Goal: Check status: Check status

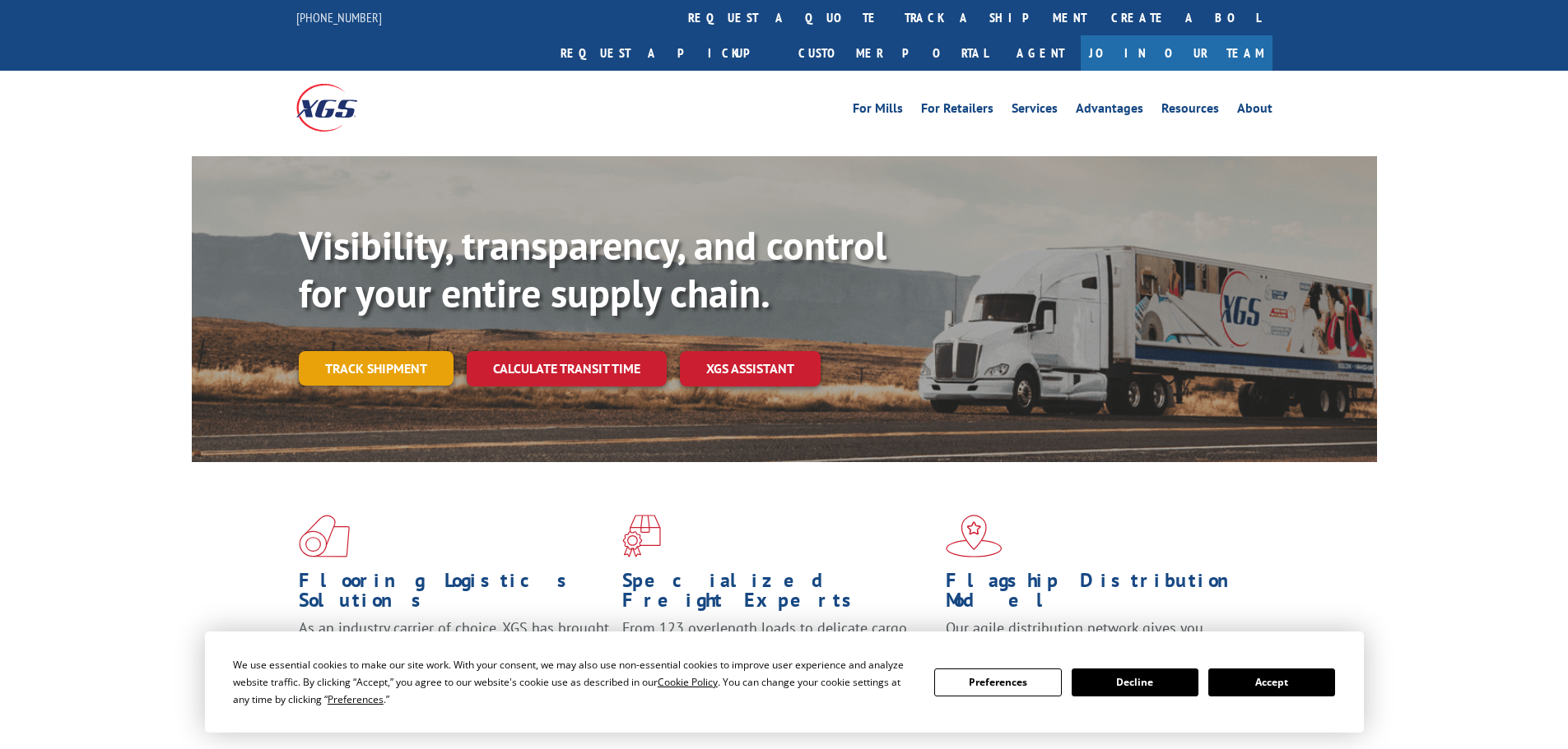
click at [349, 351] on link "Track shipment" at bounding box center [376, 368] width 155 height 34
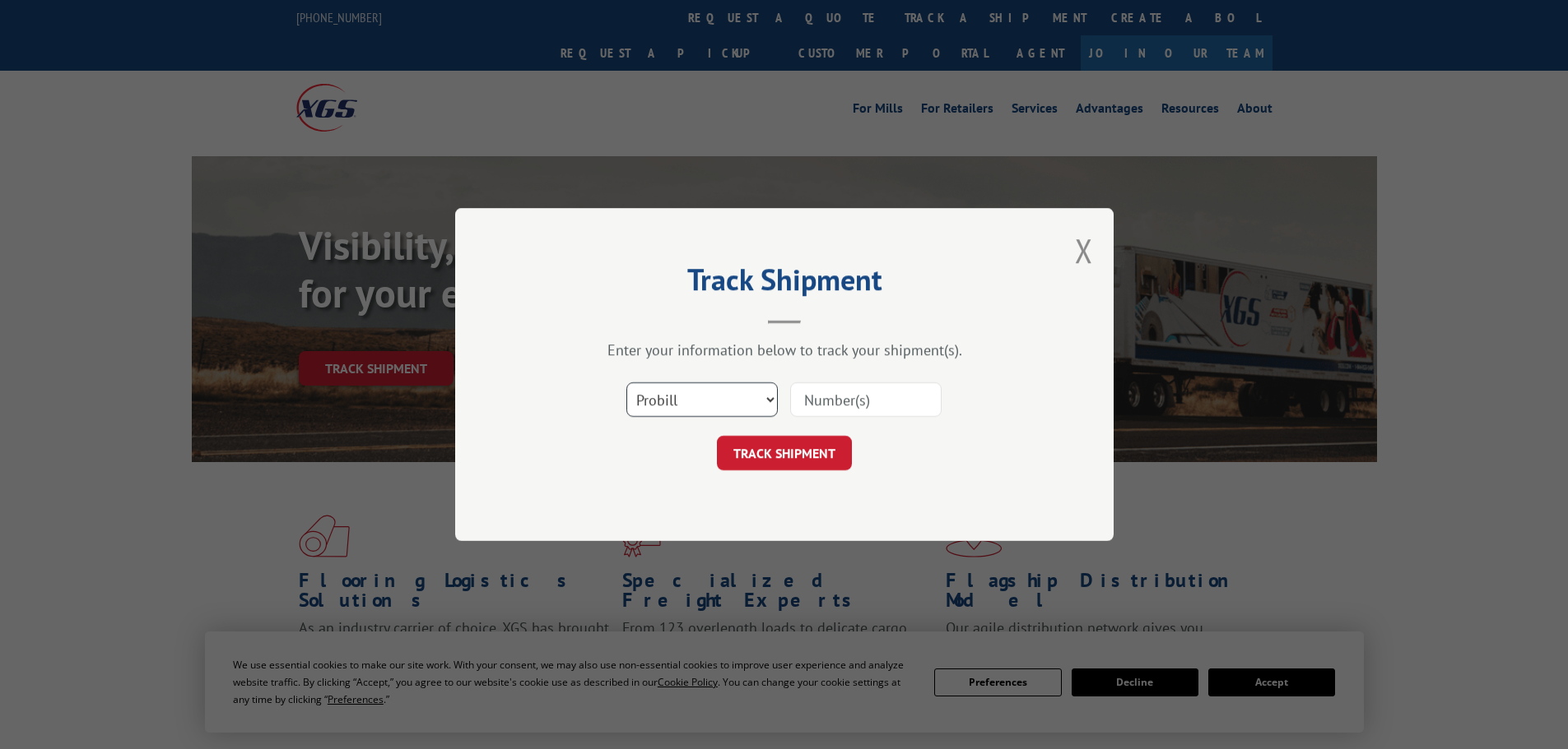
drag, startPoint x: 713, startPoint y: 406, endPoint x: 705, endPoint y: 409, distance: 8.5
click at [709, 411] on select "Select category... Probill BOL PO" at bounding box center [701, 399] width 151 height 34
select select "bol"
click at [626, 382] on select "Select category... Probill BOL PO" at bounding box center [701, 399] width 151 height 34
click at [826, 401] on input at bounding box center [866, 399] width 151 height 34
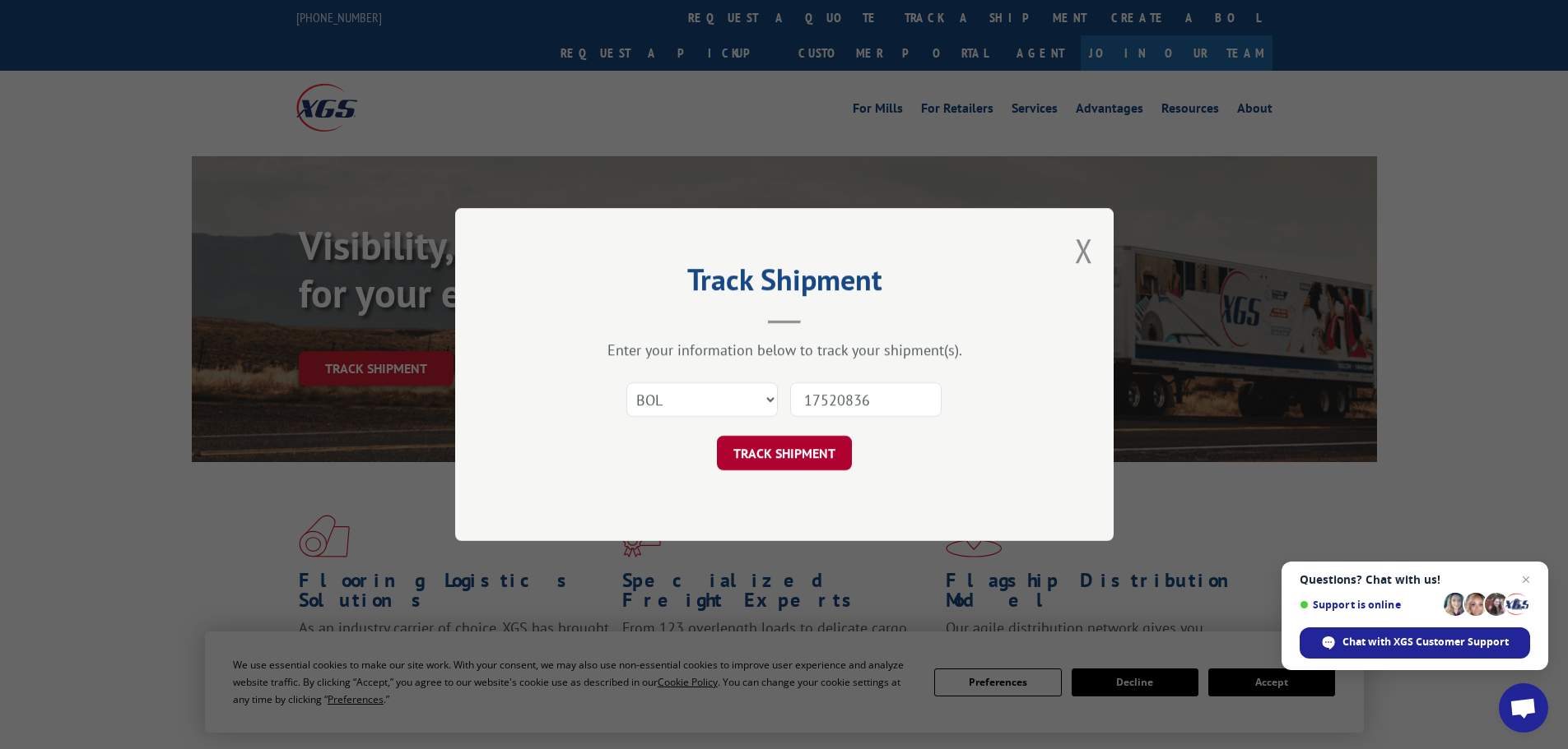
type input "17520836"
click at [808, 444] on button "TRACK SHIPMENT" at bounding box center [784, 452] width 135 height 34
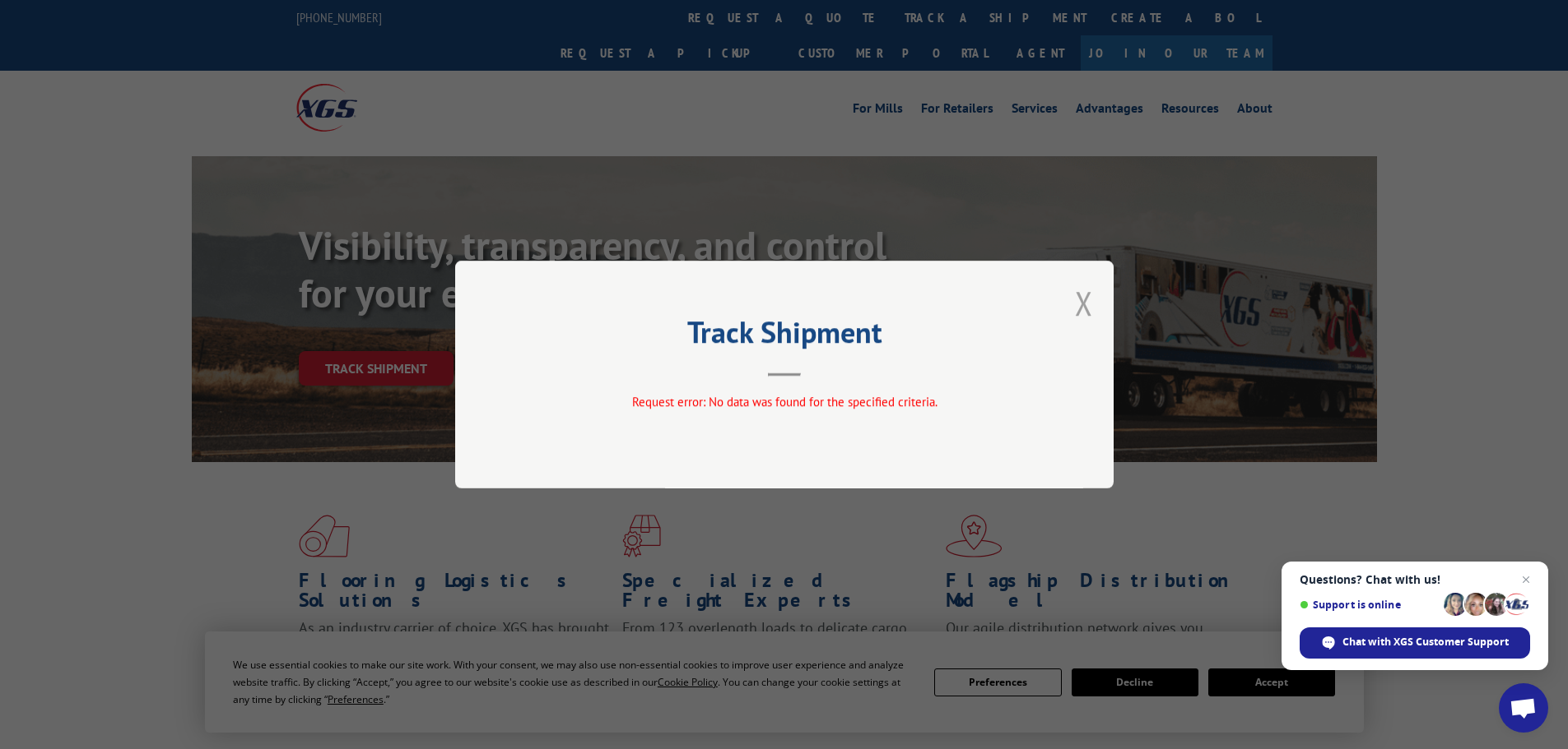
click at [1086, 303] on button "Close modal" at bounding box center [1084, 302] width 18 height 43
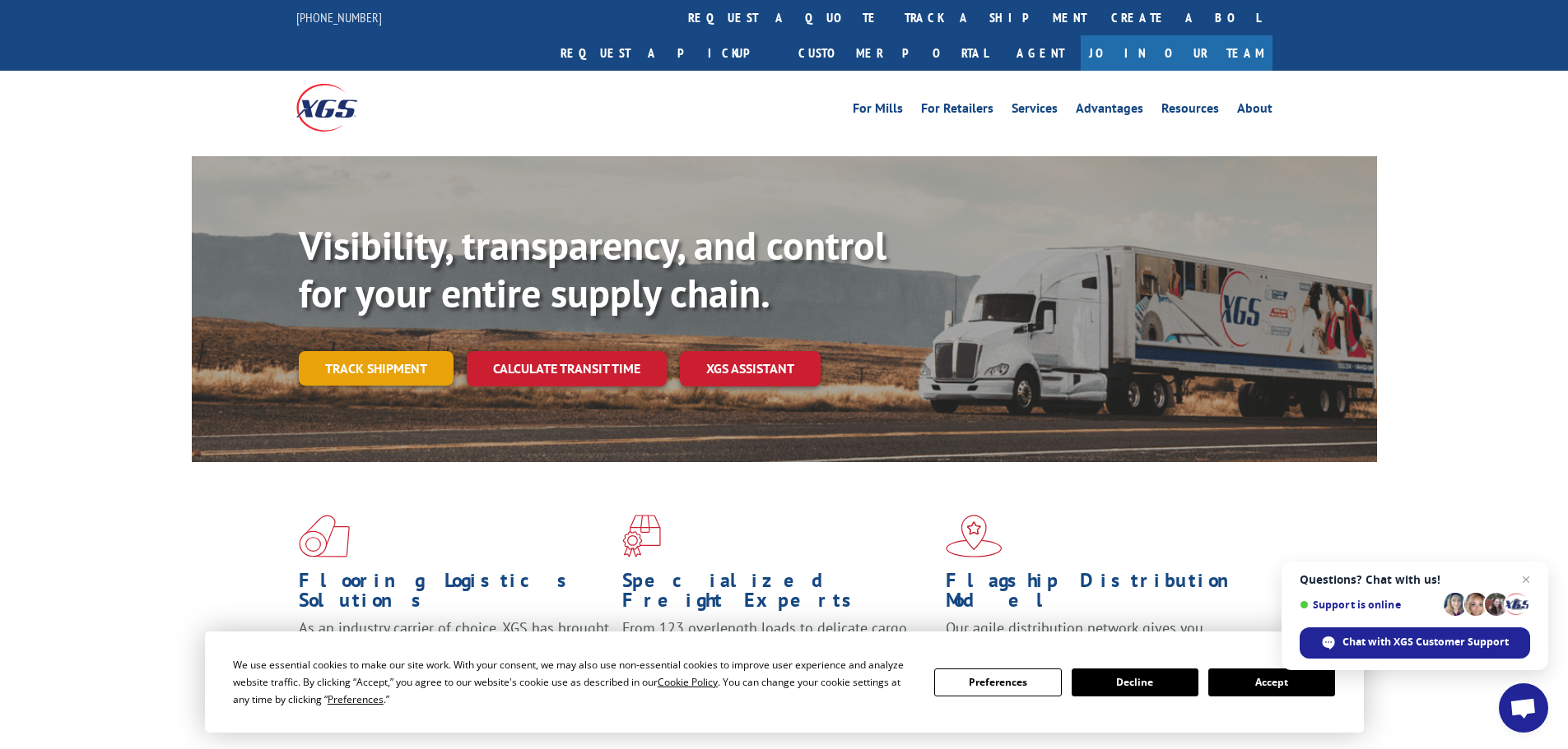
click at [391, 351] on link "Track shipment" at bounding box center [376, 368] width 155 height 34
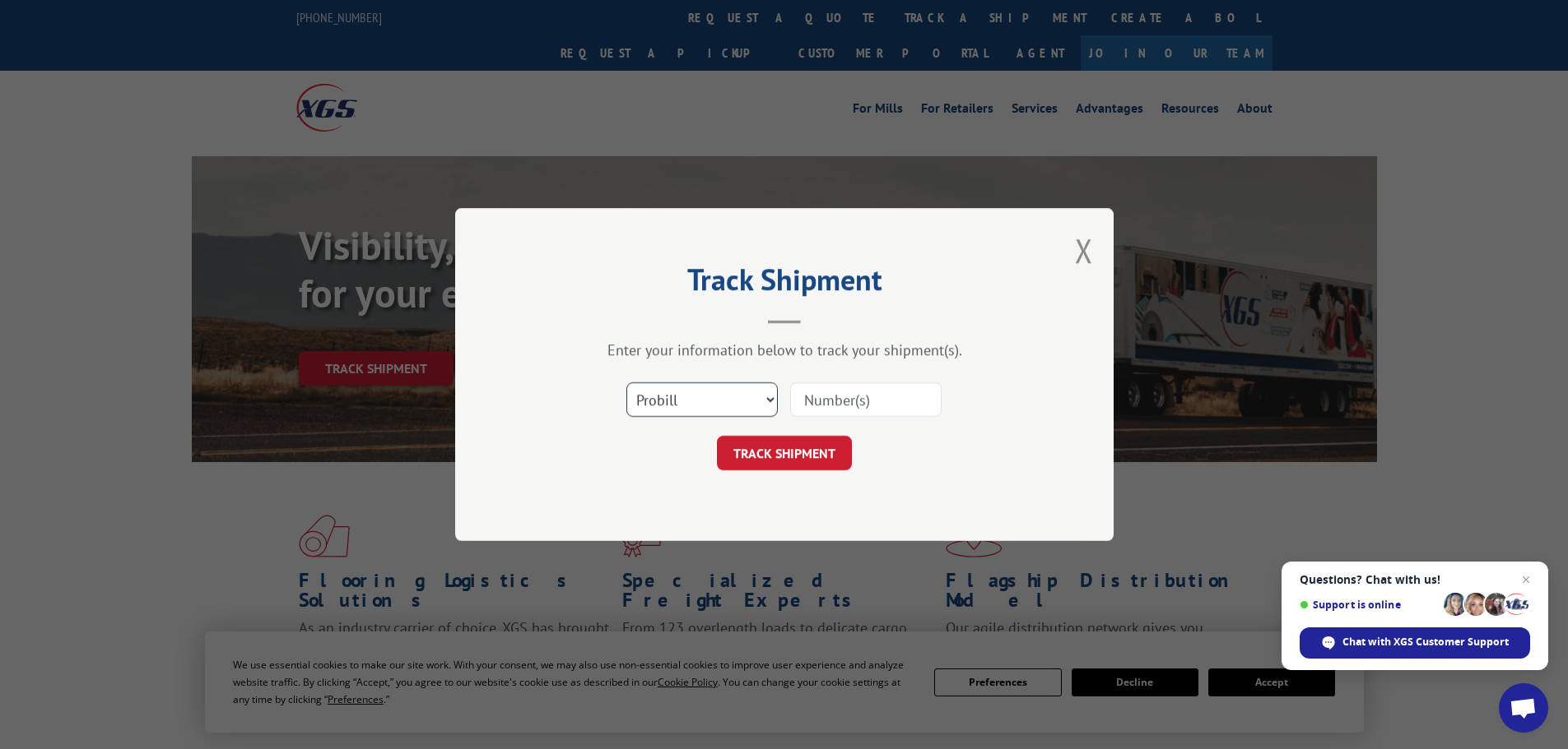
click at [725, 401] on select "Select category... Probill BOL PO" at bounding box center [701, 399] width 151 height 34
click at [626, 382] on select "Select category... Probill BOL PO" at bounding box center [701, 399] width 151 height 34
click at [859, 408] on input at bounding box center [866, 399] width 151 height 34
click at [723, 411] on select "Select category... Probill BOL PO" at bounding box center [701, 399] width 151 height 34
select select "probill"
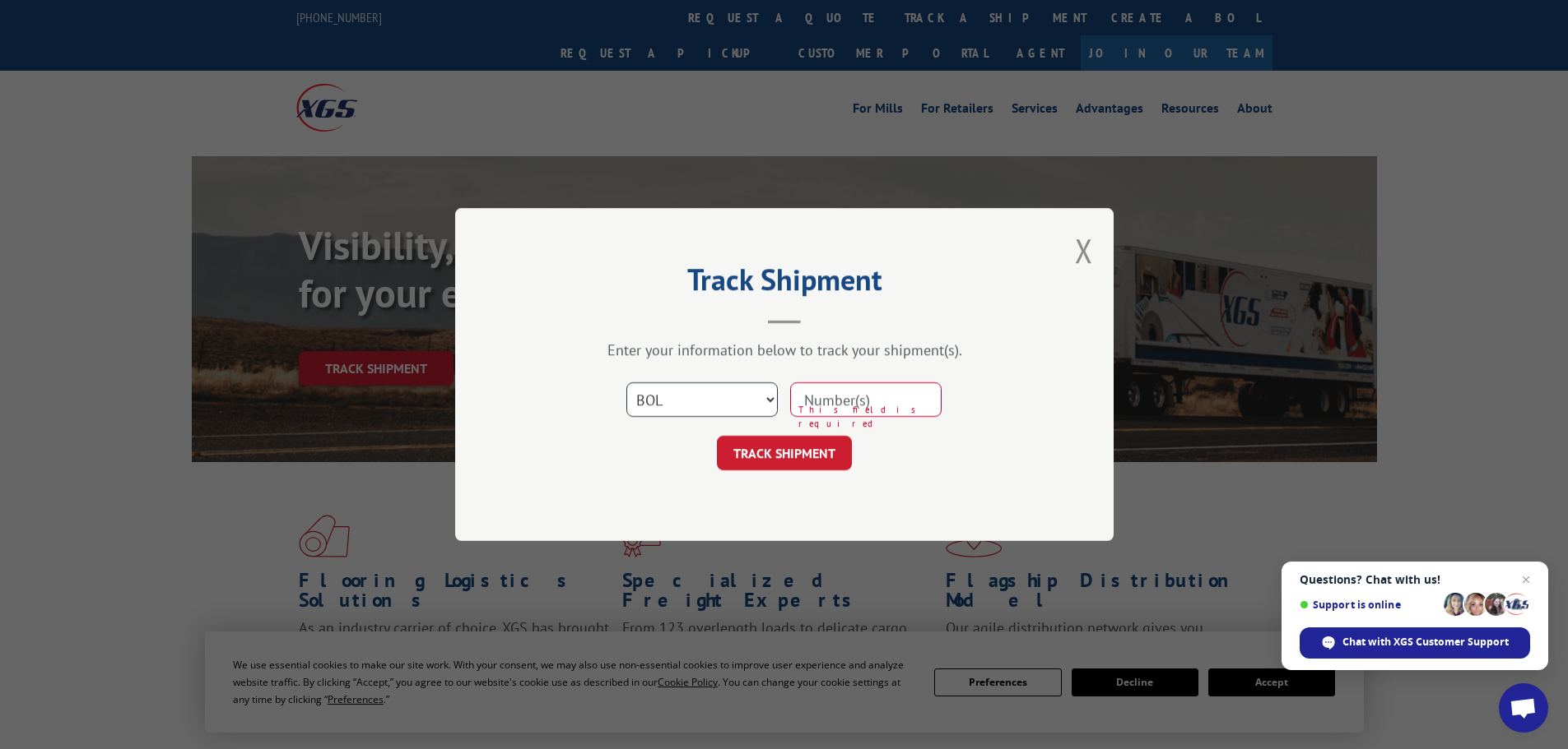
click at [626, 382] on select "Select category... Probill BOL PO" at bounding box center [701, 399] width 151 height 34
click at [851, 394] on input at bounding box center [866, 399] width 151 height 34
type input "17520836"
click at [787, 439] on button "TRACK SHIPMENT" at bounding box center [784, 452] width 135 height 34
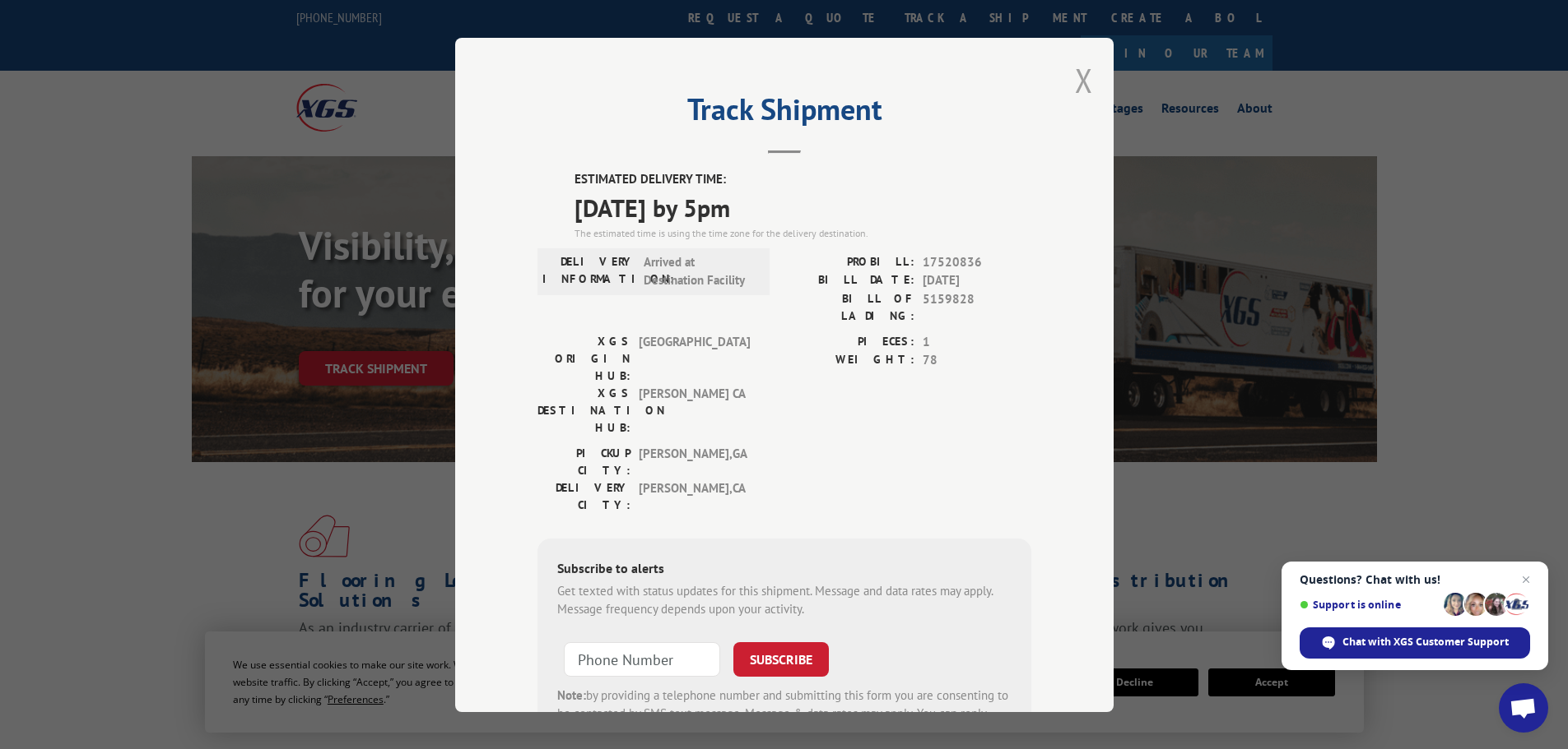
click at [1080, 77] on button "Close modal" at bounding box center [1084, 79] width 18 height 43
